Goal: Transaction & Acquisition: Book appointment/travel/reservation

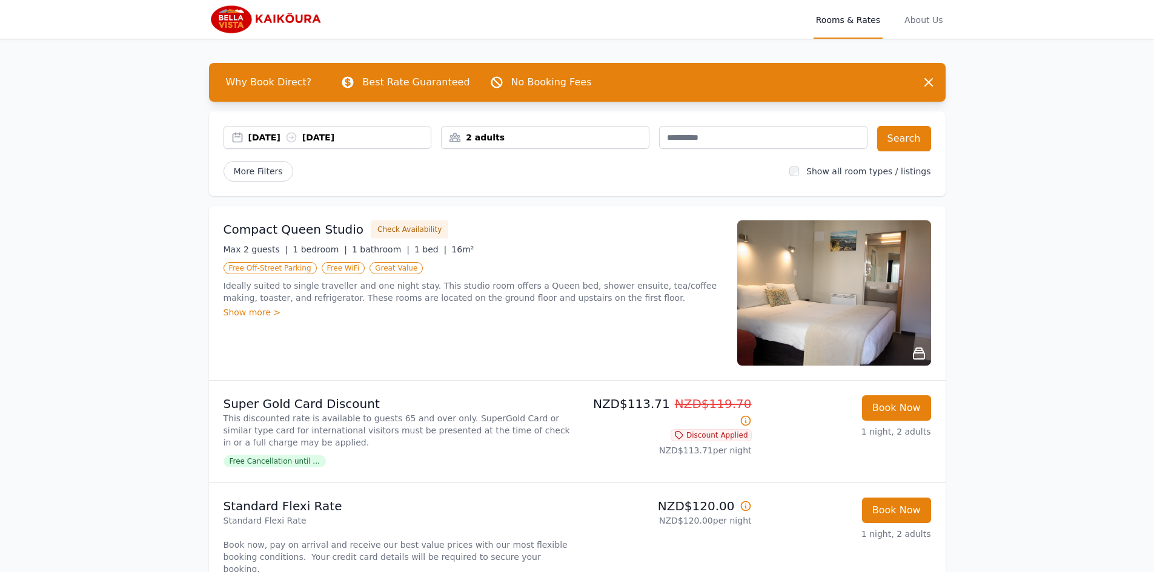
click at [330, 146] on div "[DATE] [DATE]" at bounding box center [328, 137] width 208 height 23
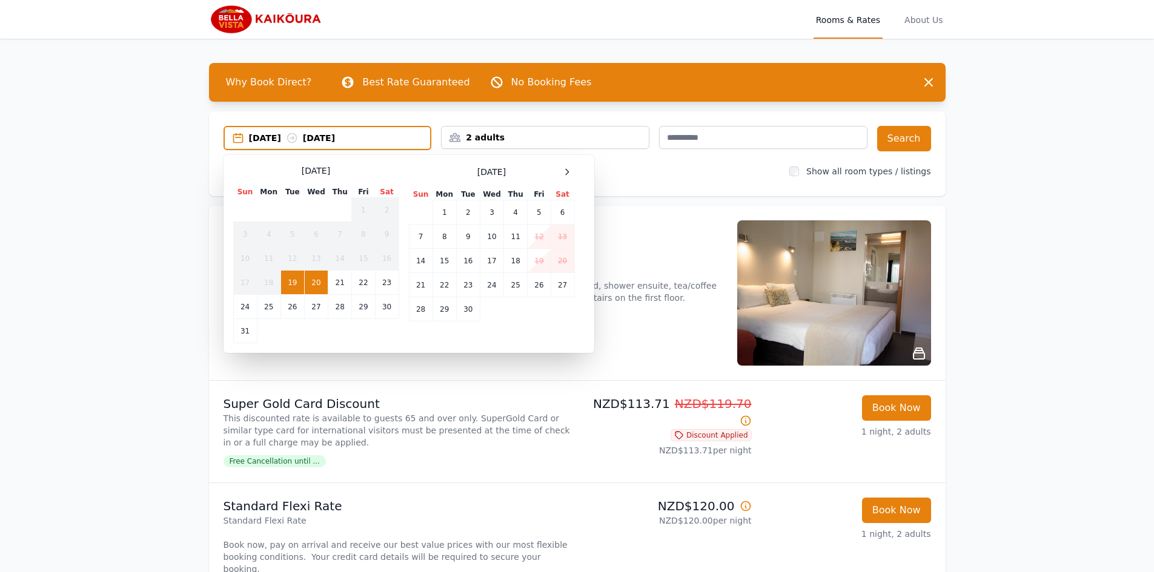
click at [575, 169] on div "[DATE] Sun Mon Tue Wed Thu Fri Sat 1 2 3 4 5 6 7 8 9 10 11 12 13 14 15 16 17 18…" at bounding box center [408, 254] width 351 height 179
click at [567, 171] on icon at bounding box center [567, 172] width 10 height 10
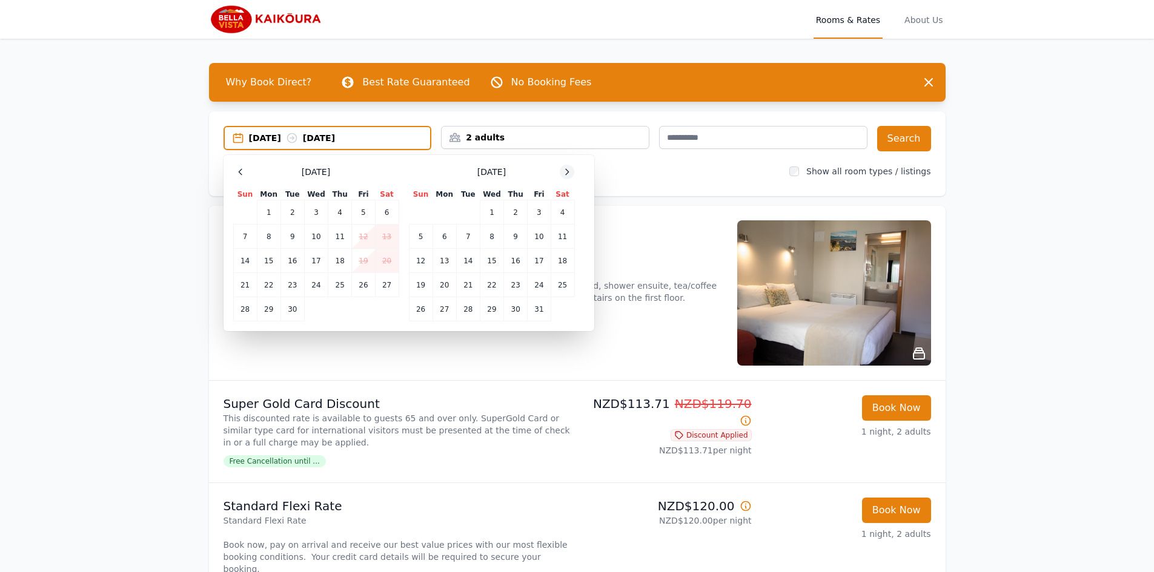
click at [567, 171] on icon at bounding box center [567, 172] width 10 height 10
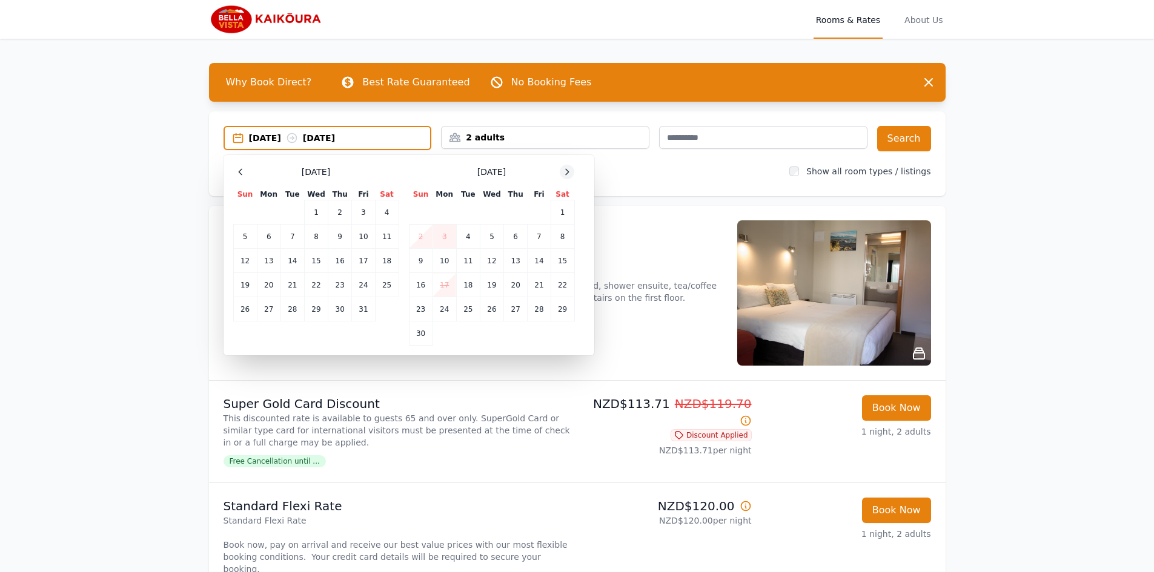
click at [567, 171] on icon at bounding box center [567, 172] width 10 height 10
click at [390, 284] on td "22" at bounding box center [387, 285] width 24 height 24
click at [238, 312] on td "23" at bounding box center [245, 309] width 24 height 24
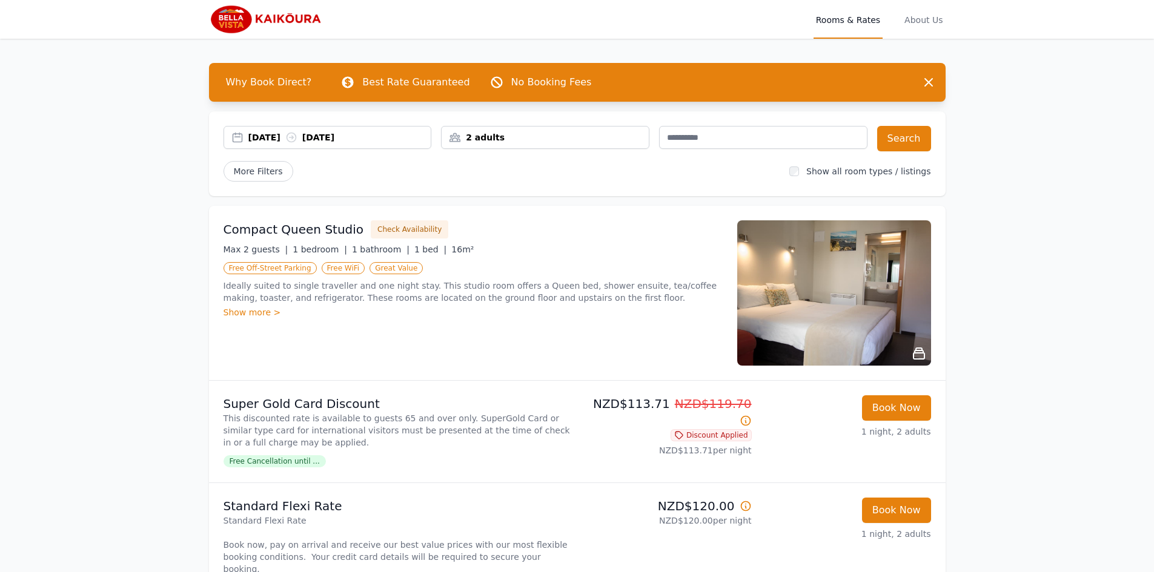
drag, startPoint x: 539, startPoint y: 118, endPoint x: 536, endPoint y: 124, distance: 7.3
click at [538, 118] on div "[DATE] [DATE] 2 adults Search More Filters Show all room types / listings" at bounding box center [577, 153] width 737 height 85
click at [535, 132] on div "2 adults" at bounding box center [545, 137] width 207 height 12
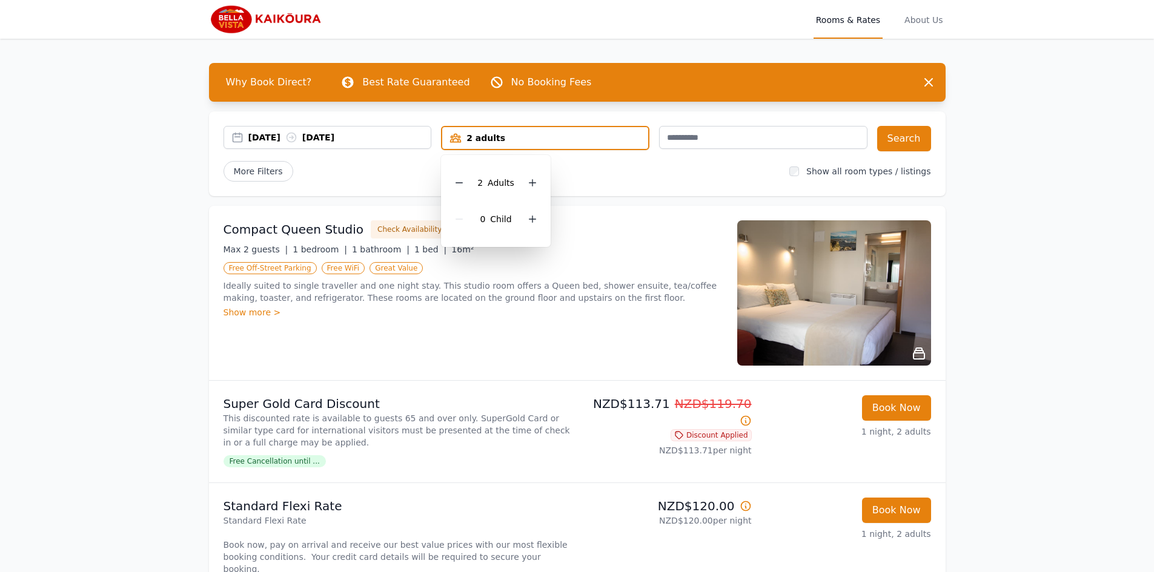
click at [449, 183] on div "2 Adult s 0 Child" at bounding box center [496, 201] width 110 height 92
click at [463, 183] on icon at bounding box center [459, 183] width 7 height 0
click at [928, 135] on button "Search" at bounding box center [904, 138] width 54 height 25
